Goal: Find specific page/section: Find specific page/section

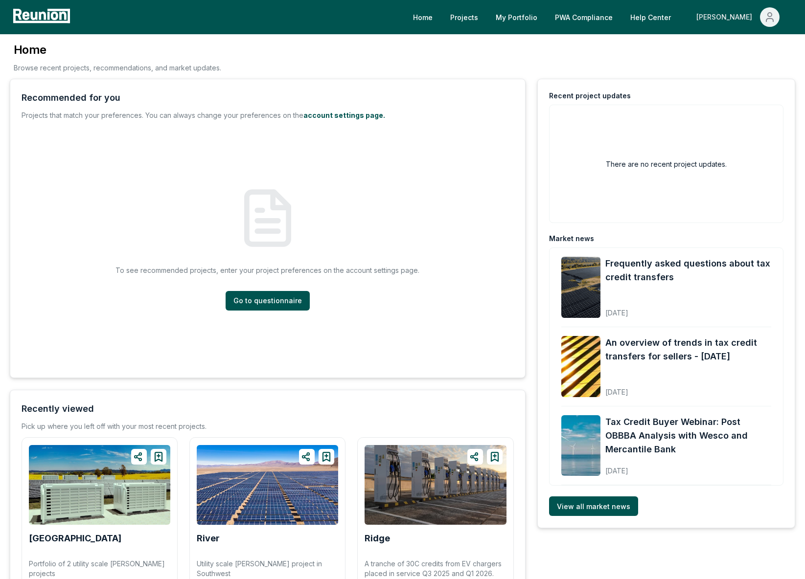
click at [741, 17] on div "[PERSON_NAME]" at bounding box center [726, 17] width 60 height 20
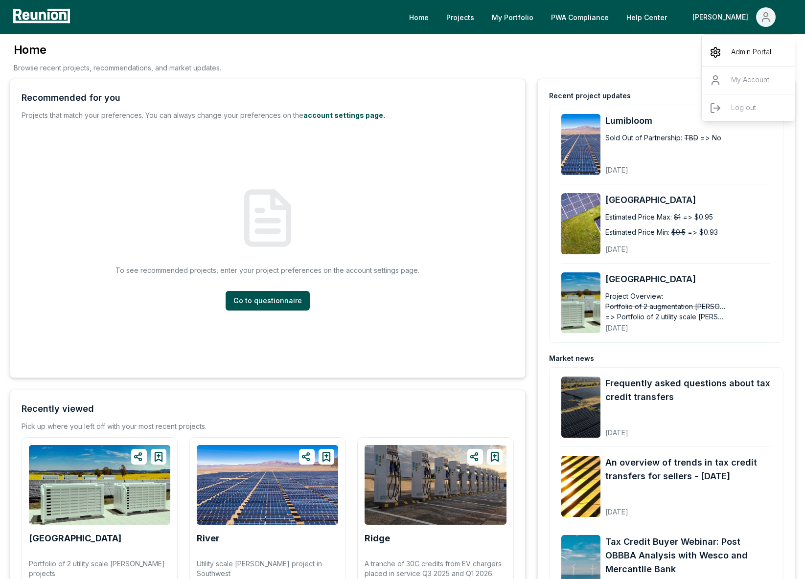
click at [734, 51] on p "Admin Portal" at bounding box center [751, 52] width 40 height 12
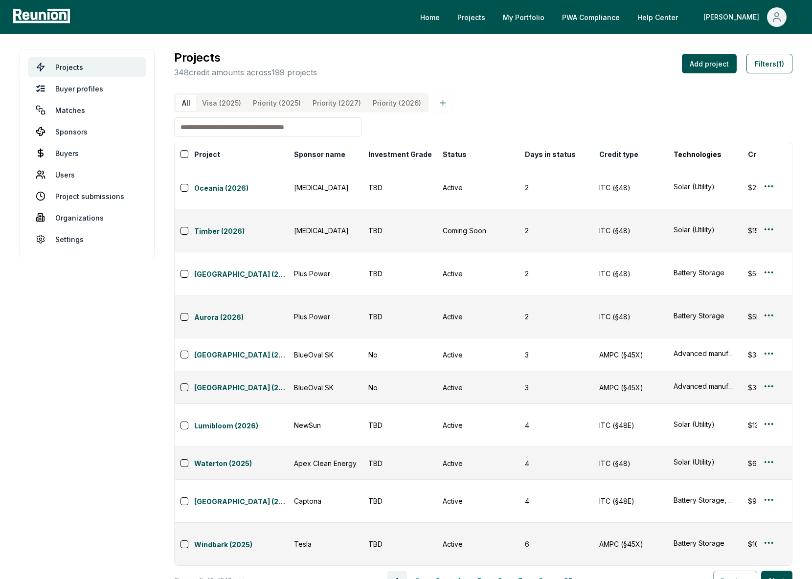
click at [423, 571] on button "2" at bounding box center [418, 581] width 20 height 20
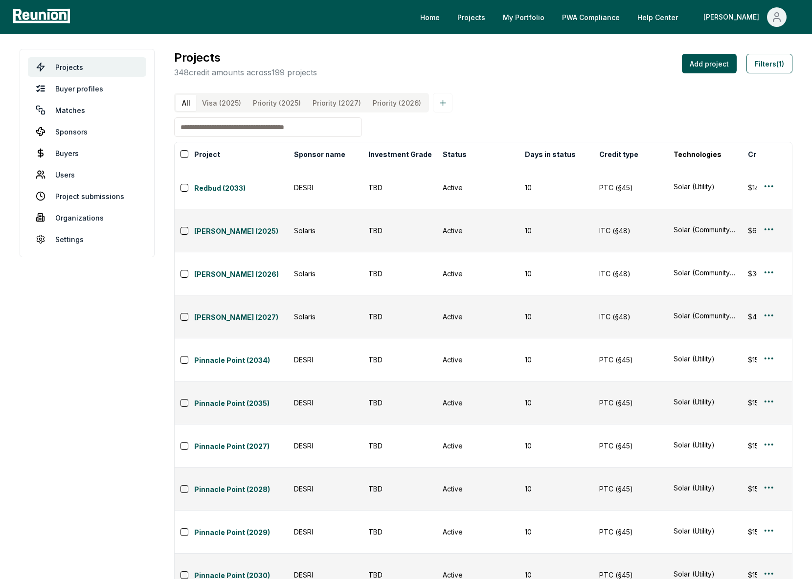
click at [255, 137] on input at bounding box center [268, 127] width 188 height 20
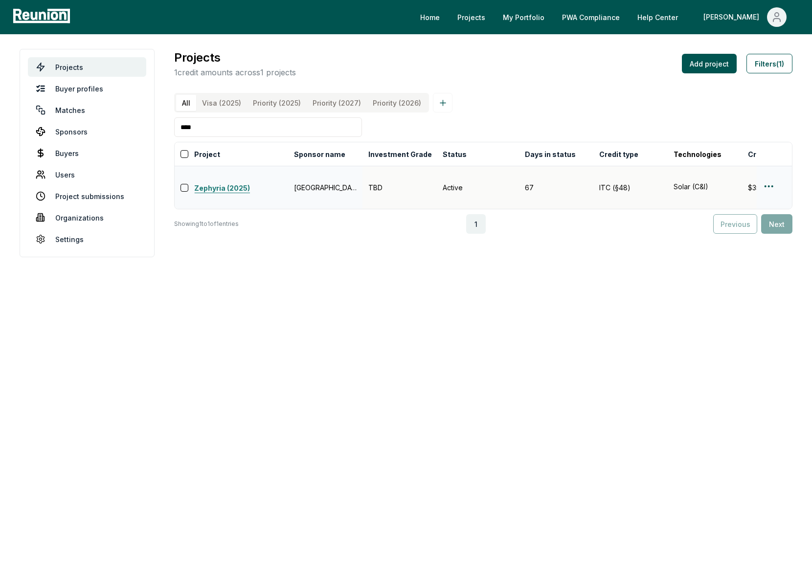
click at [219, 187] on link "Zephyria (2025)" at bounding box center [241, 189] width 94 height 12
click at [768, 187] on html "Please visit us on your desktop We're working on making our marketplace mobile-…" at bounding box center [406, 289] width 812 height 579
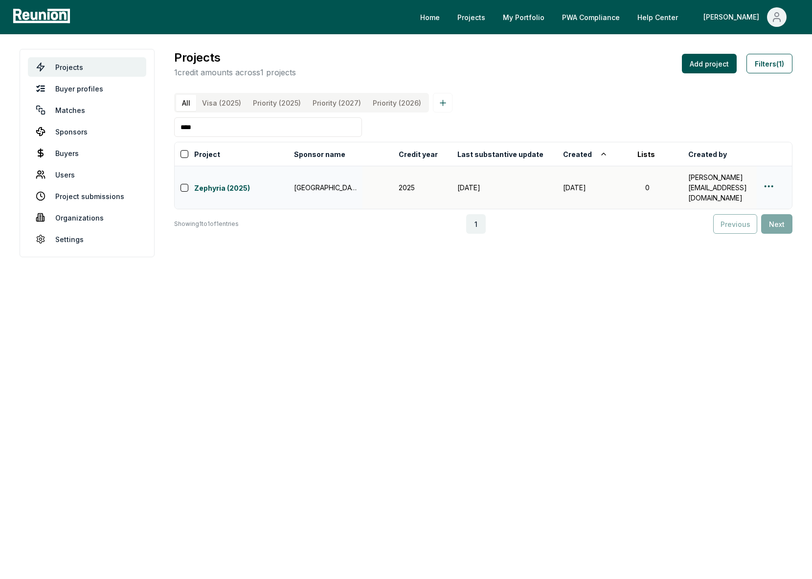
click at [258, 128] on input "****" at bounding box center [268, 127] width 188 height 20
click at [189, 136] on input "****" at bounding box center [268, 127] width 188 height 20
click at [188, 137] on input "****" at bounding box center [268, 127] width 188 height 20
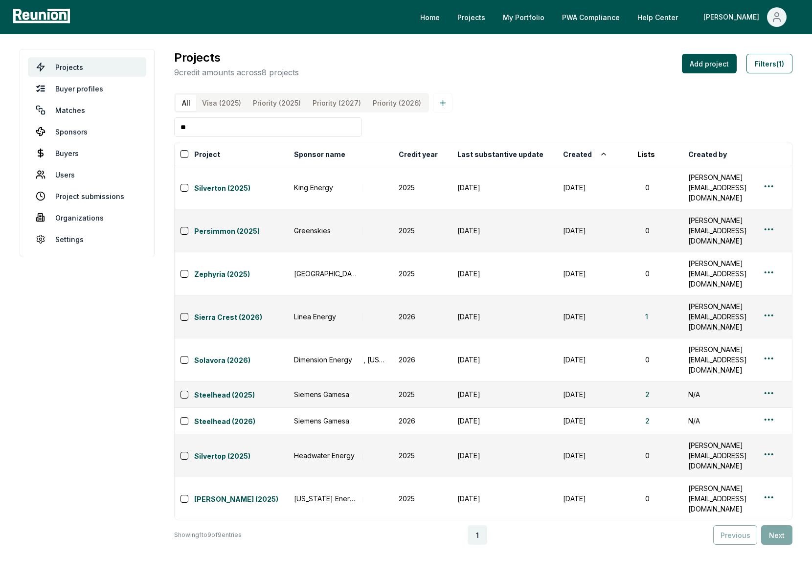
type input "*"
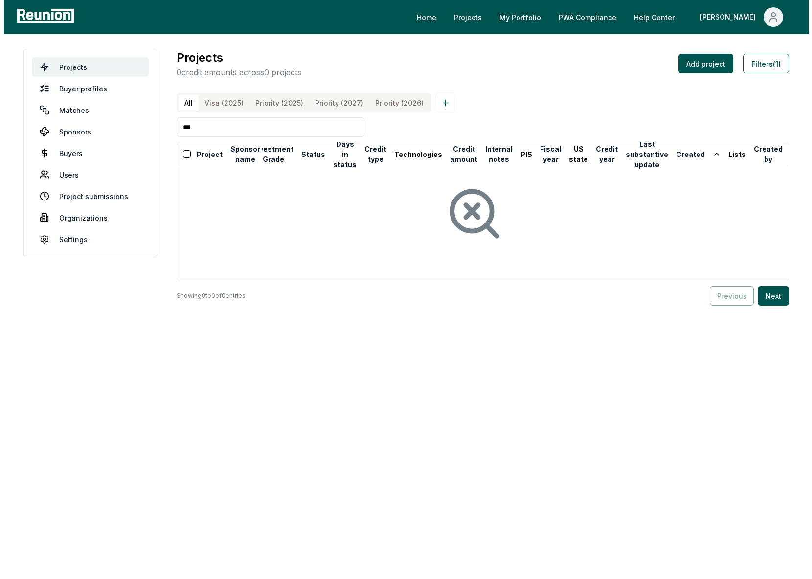
scroll to position [0, 0]
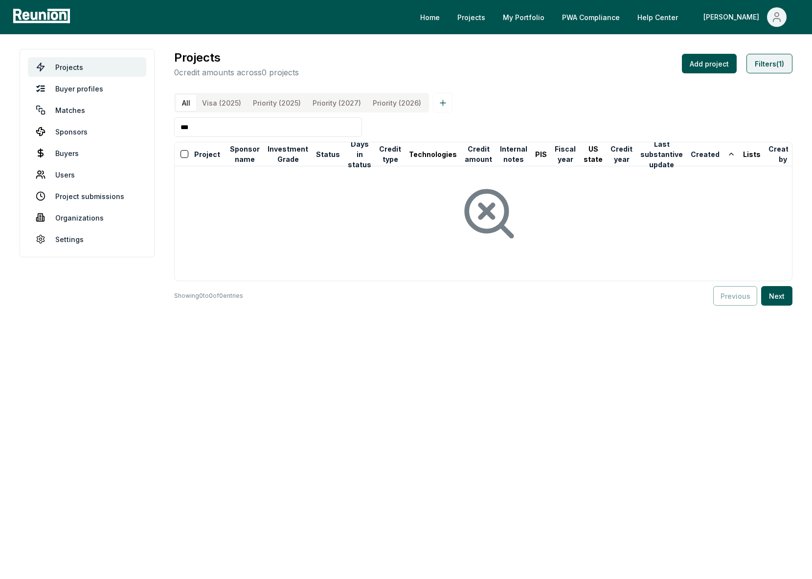
type input "***"
click at [792, 60] on button "Filters (1)" at bounding box center [770, 64] width 46 height 20
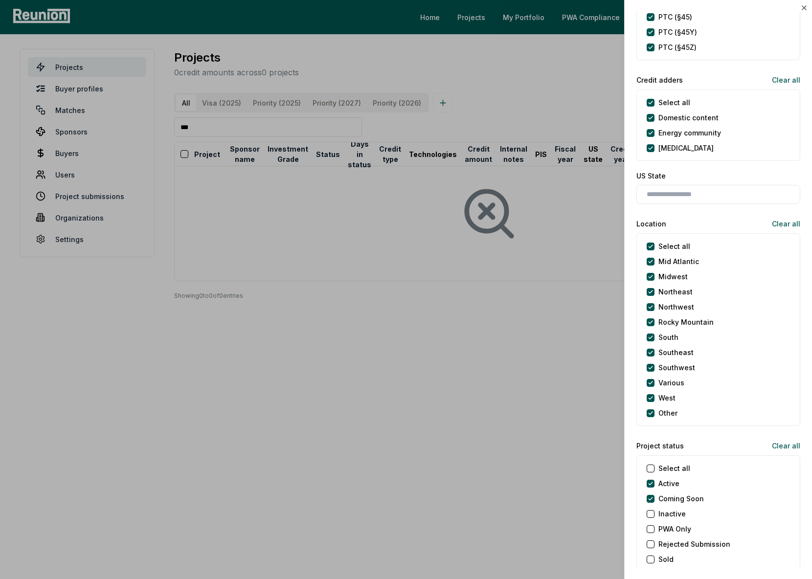
scroll to position [723, 0]
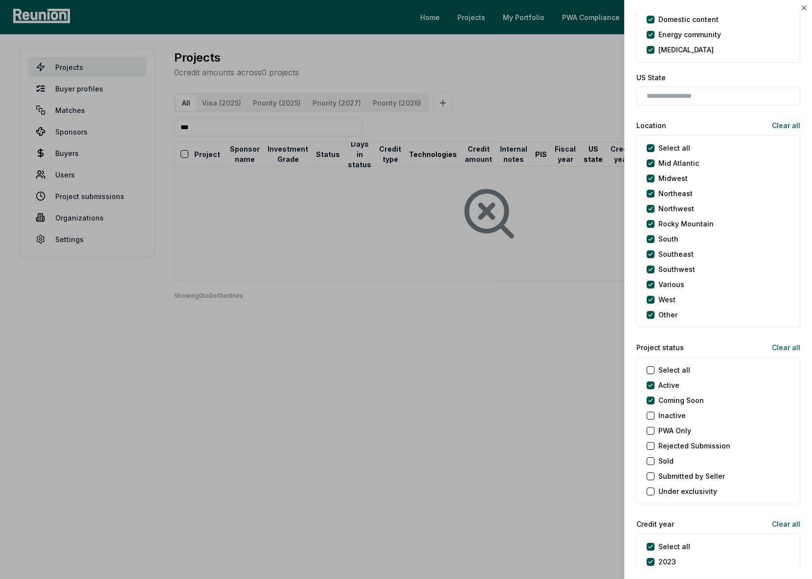
click at [647, 491] on exclusivity "Under exclusivity" at bounding box center [651, 492] width 8 height 8
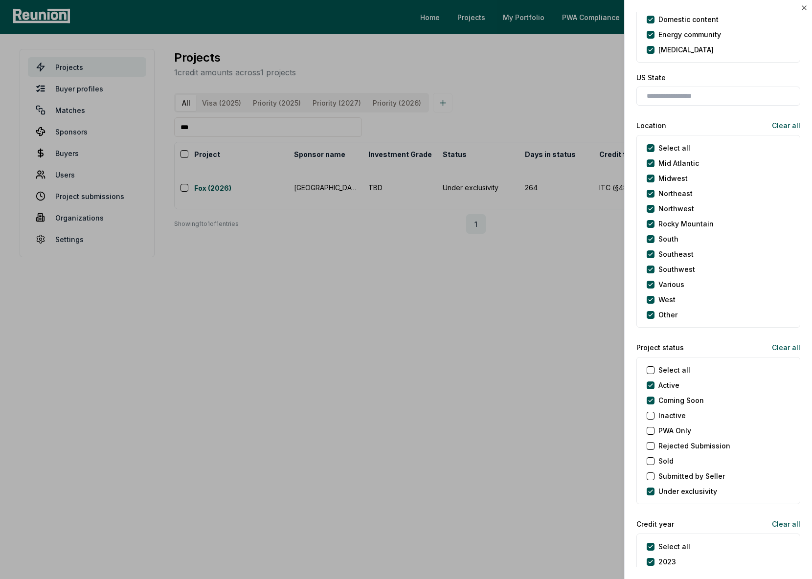
click at [356, 378] on div at bounding box center [406, 289] width 812 height 579
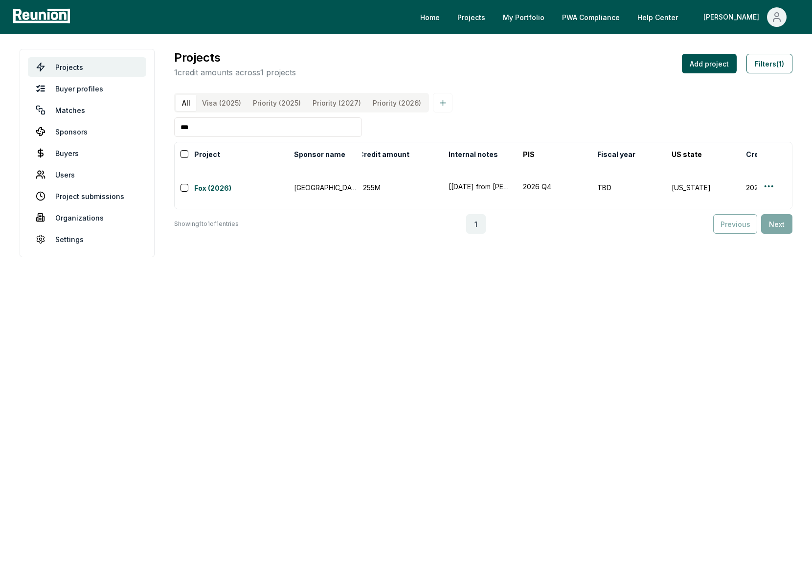
scroll to position [0, 0]
click at [217, 189] on link "Fox (2026)" at bounding box center [241, 189] width 94 height 12
click at [774, 60] on button "Filters (1)" at bounding box center [770, 64] width 46 height 20
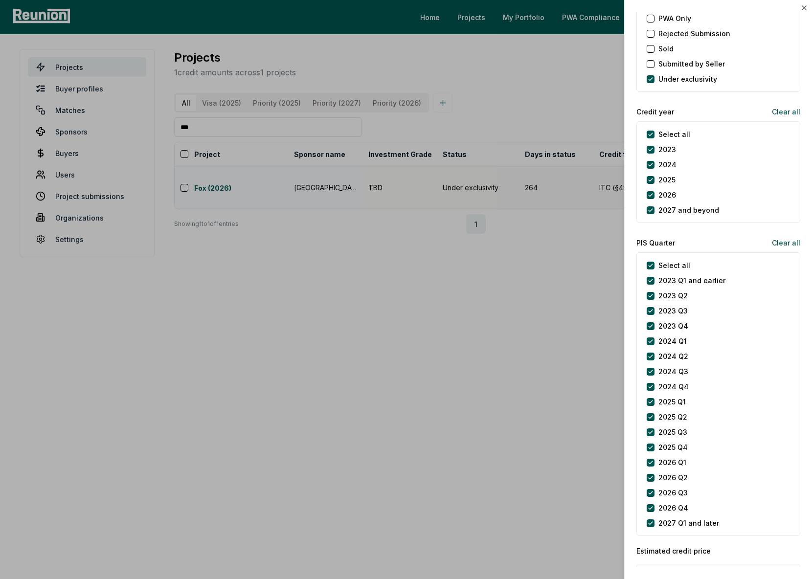
scroll to position [1088, 0]
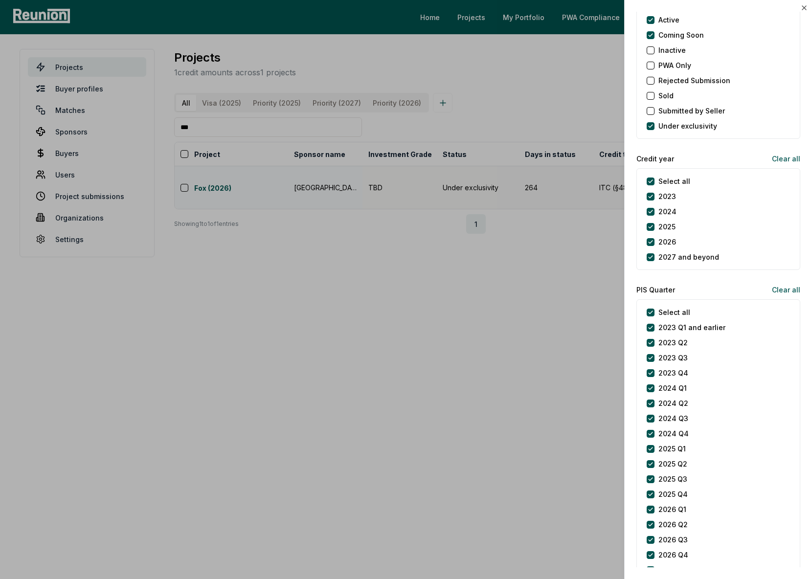
click at [352, 274] on div at bounding box center [406, 289] width 812 height 579
